Goal: Task Accomplishment & Management: Manage account settings

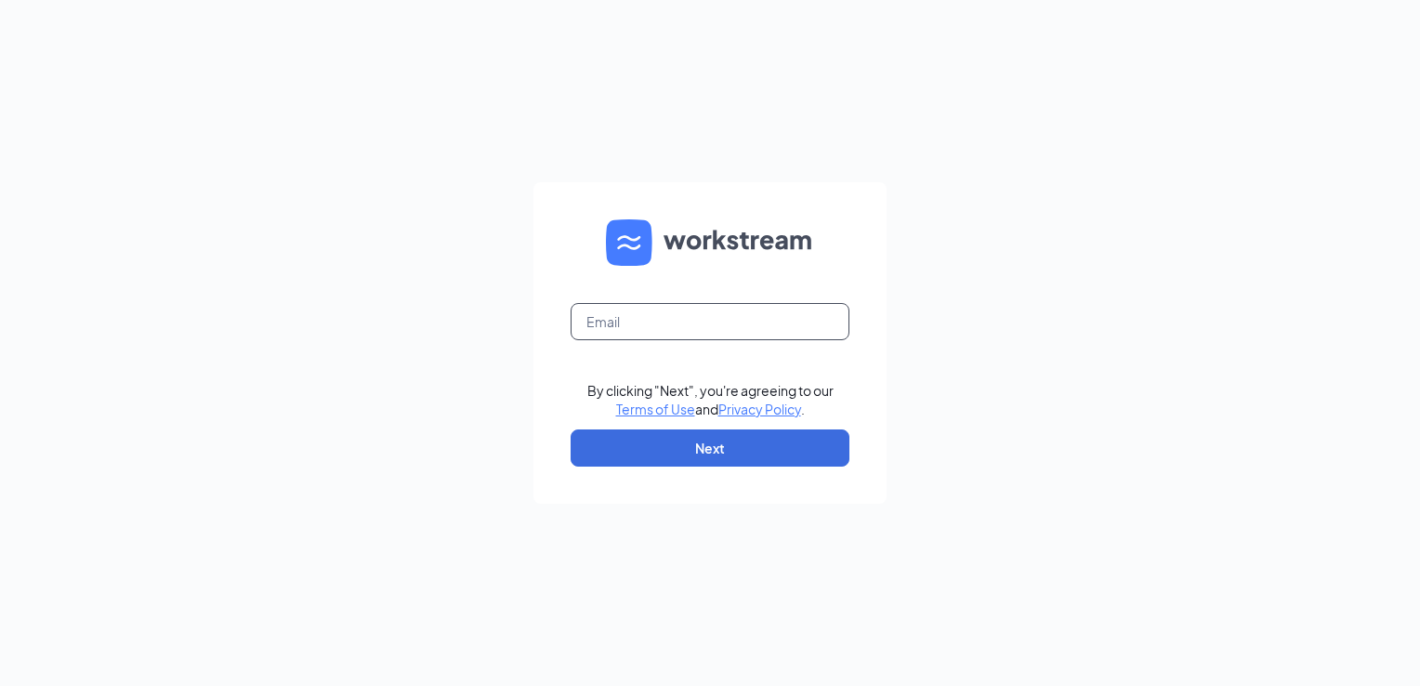
click at [690, 316] on input "text" at bounding box center [709, 321] width 279 height 37
type input "[EMAIL_ADDRESS][DOMAIN_NAME]"
click at [725, 449] on button "Next" at bounding box center [709, 447] width 279 height 37
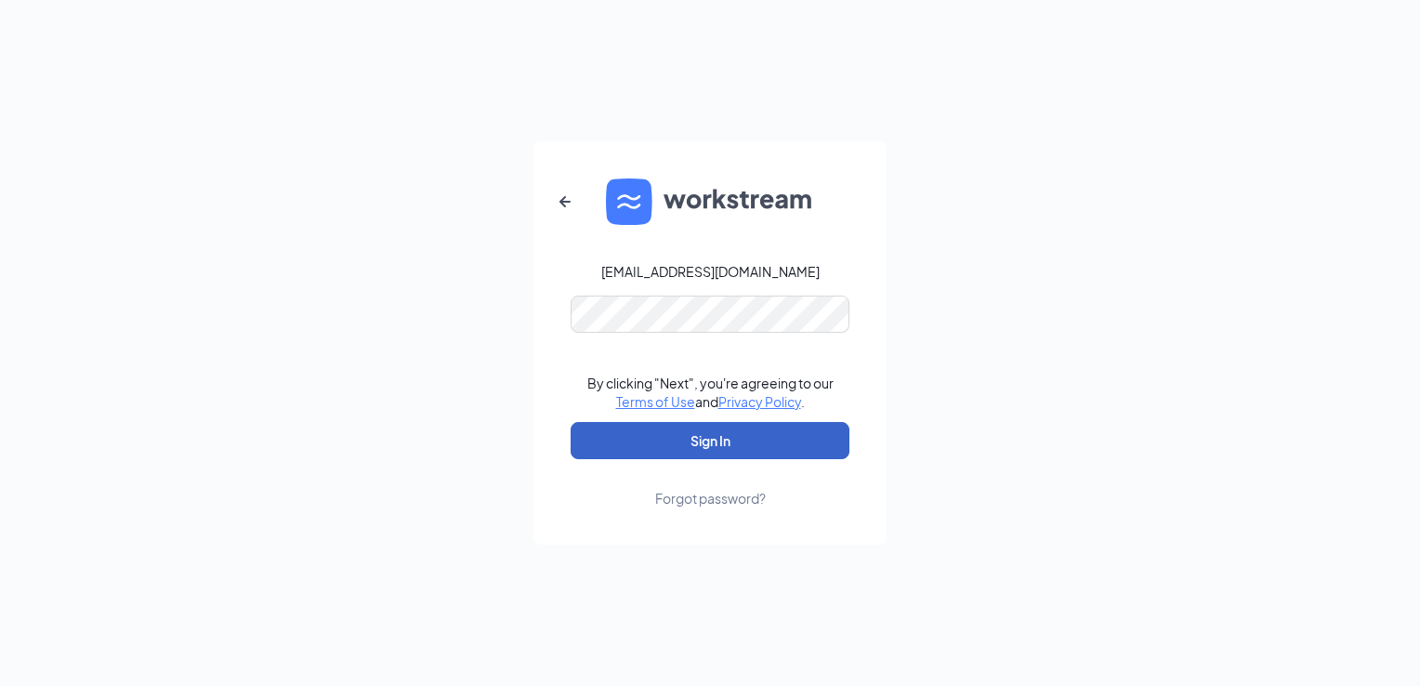
click at [673, 439] on button "Sign In" at bounding box center [709, 440] width 279 height 37
